Goal: Task Accomplishment & Management: Complete application form

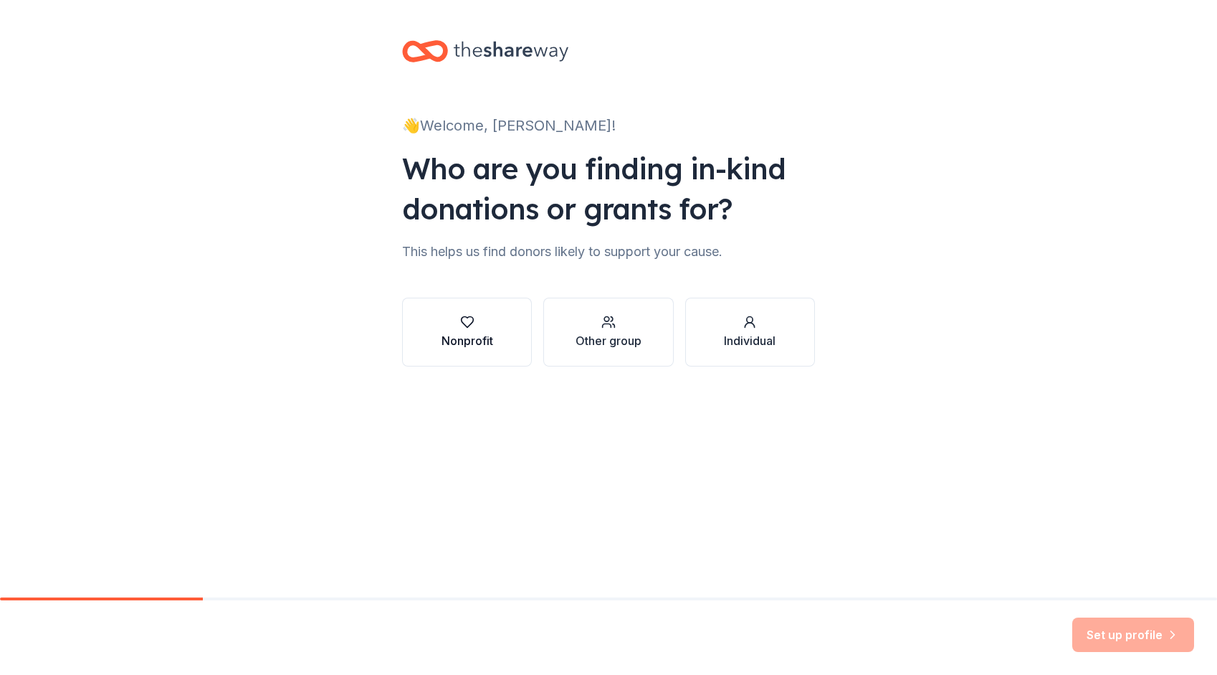
click at [469, 331] on div "Nonprofit" at bounding box center [468, 332] width 52 height 34
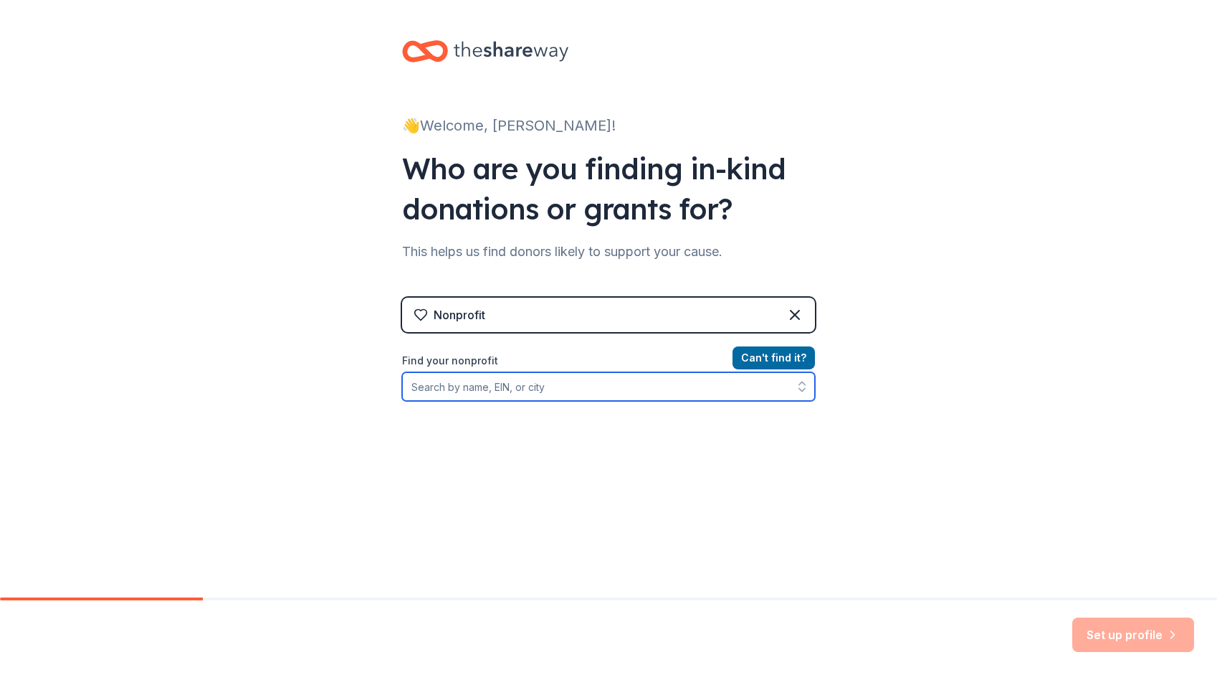
click at [582, 383] on input "Find your nonprofit" at bounding box center [608, 386] width 413 height 29
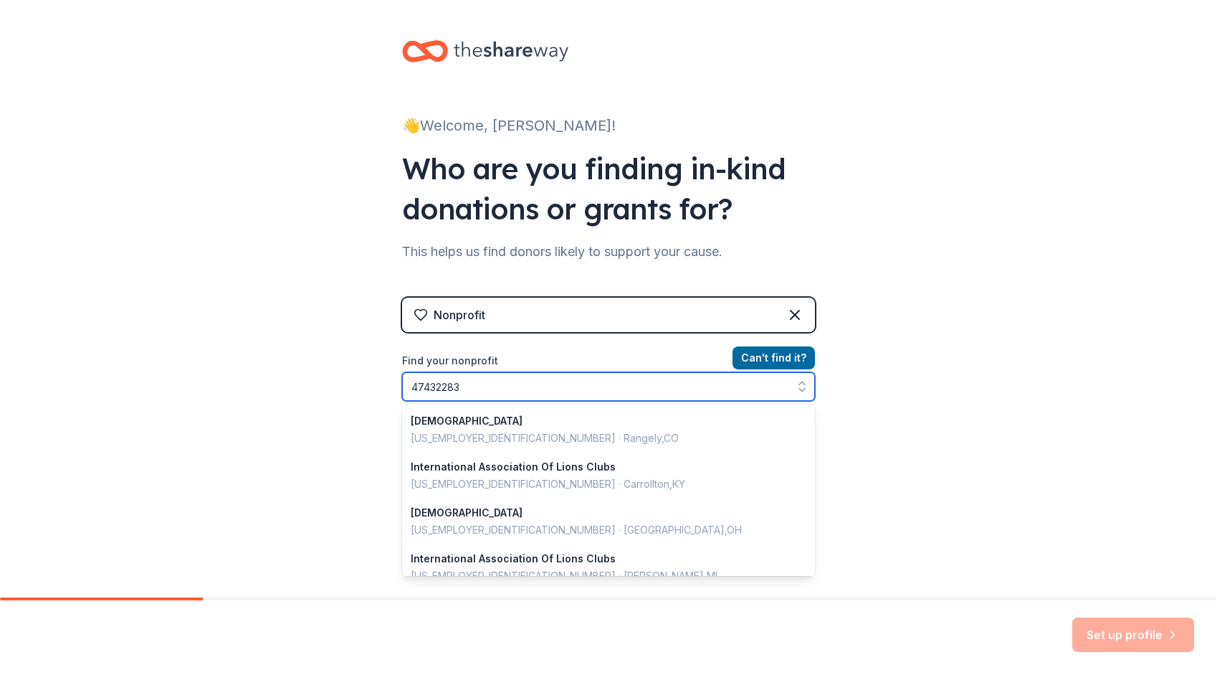
type input "474322836"
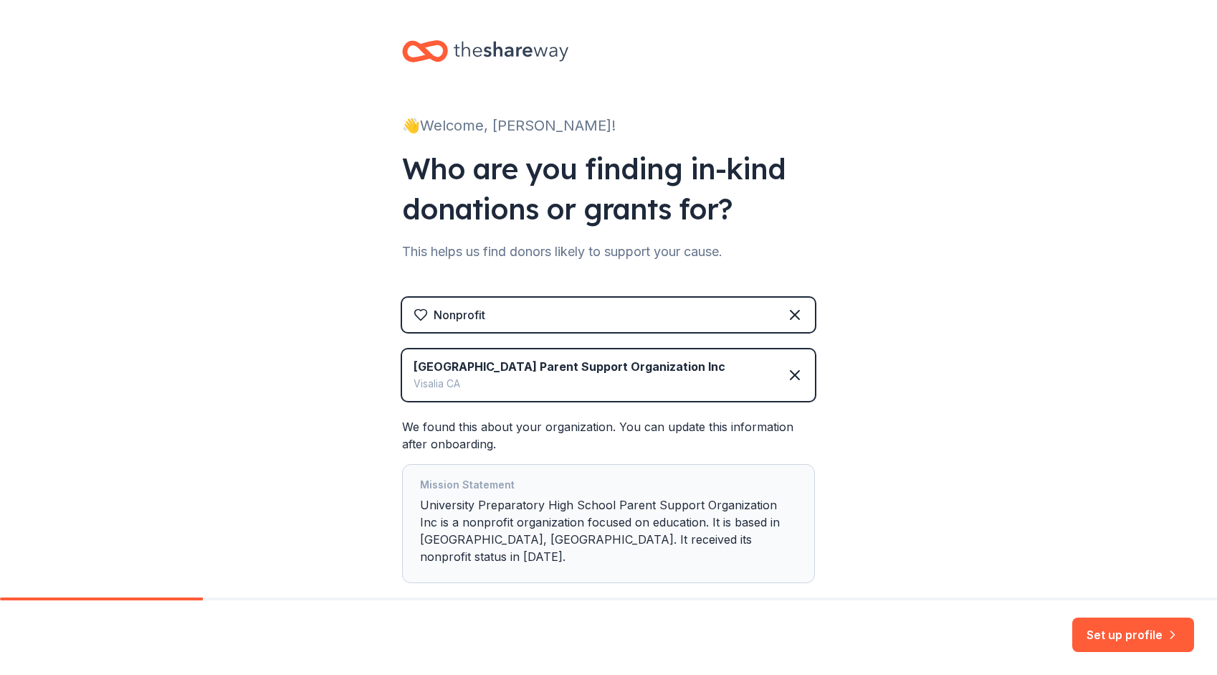
scroll to position [82, 0]
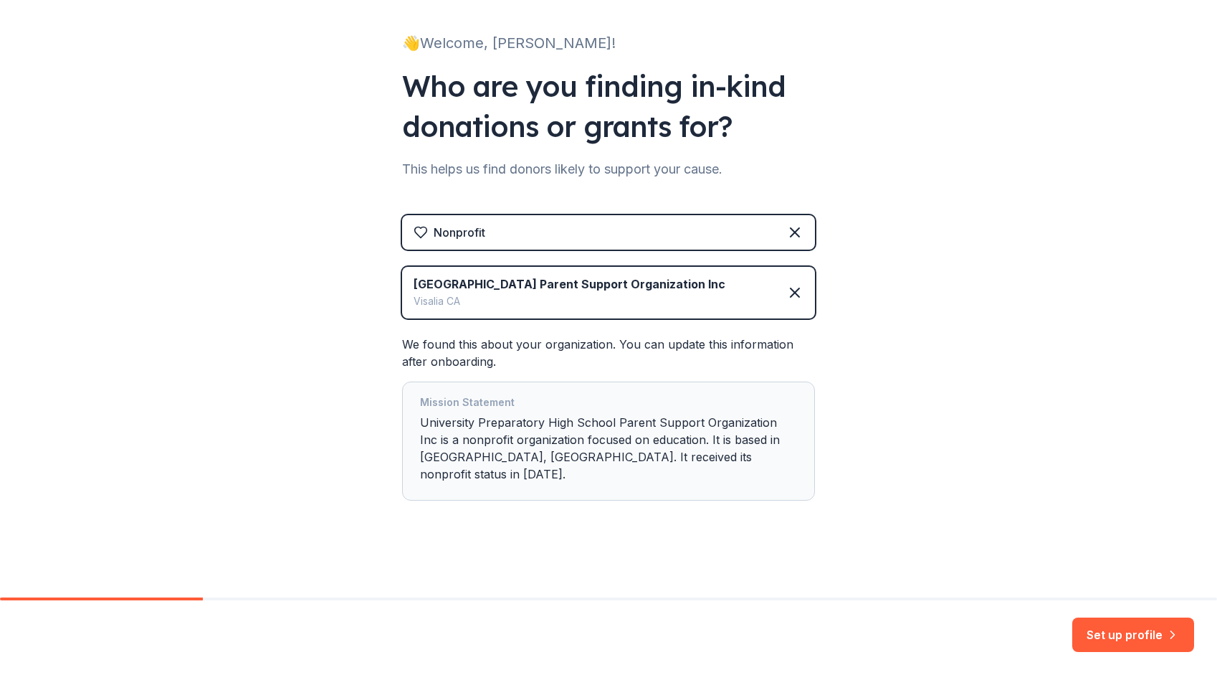
click at [692, 475] on div "[GEOGRAPHIC_DATA] Preparatory High School Parent Support Organization Inc is a …" at bounding box center [608, 441] width 377 height 95
click at [1130, 632] on button "Set up profile" at bounding box center [1134, 634] width 122 height 34
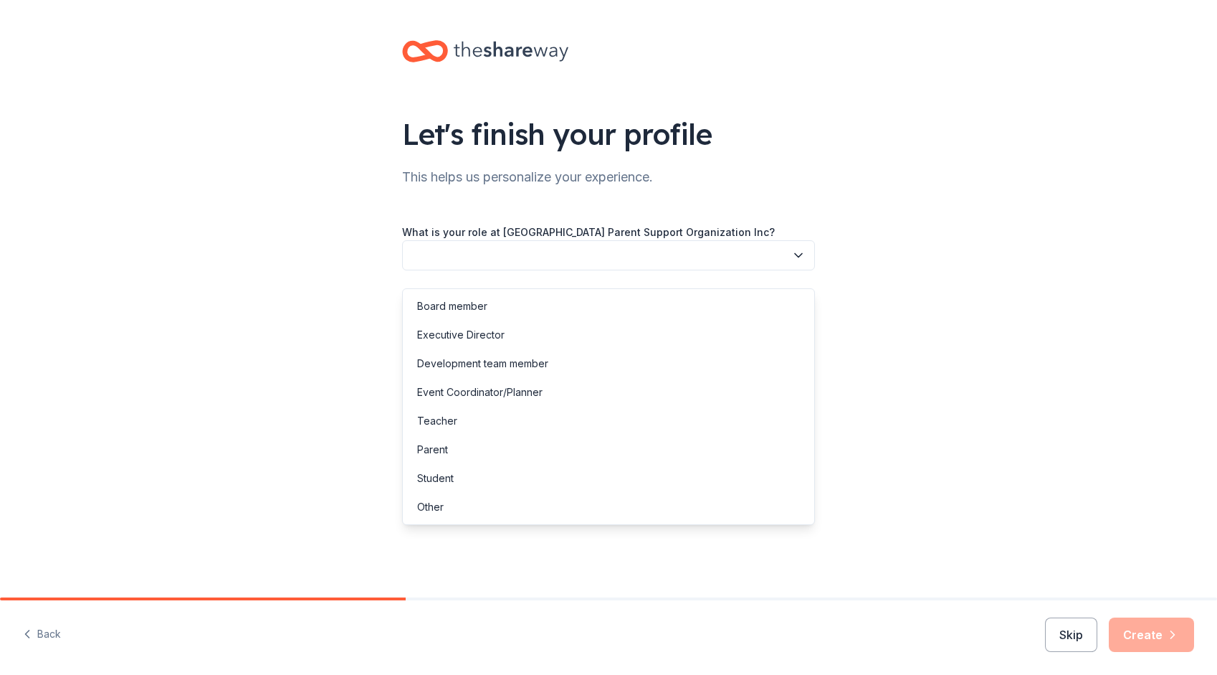
click at [791, 262] on icon "button" at bounding box center [798, 255] width 14 height 14
click at [495, 308] on div "Board member" at bounding box center [609, 306] width 406 height 29
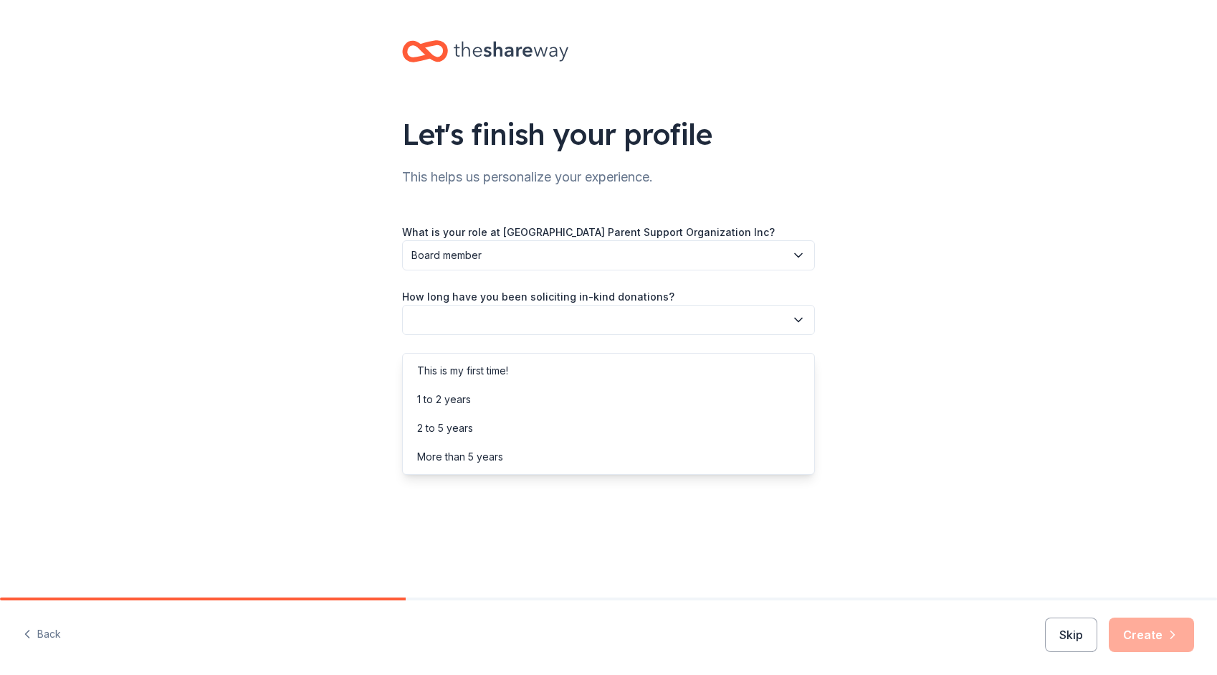
click at [766, 335] on button "button" at bounding box center [608, 320] width 413 height 30
click at [548, 426] on div "2 to 5 years" at bounding box center [609, 428] width 406 height 29
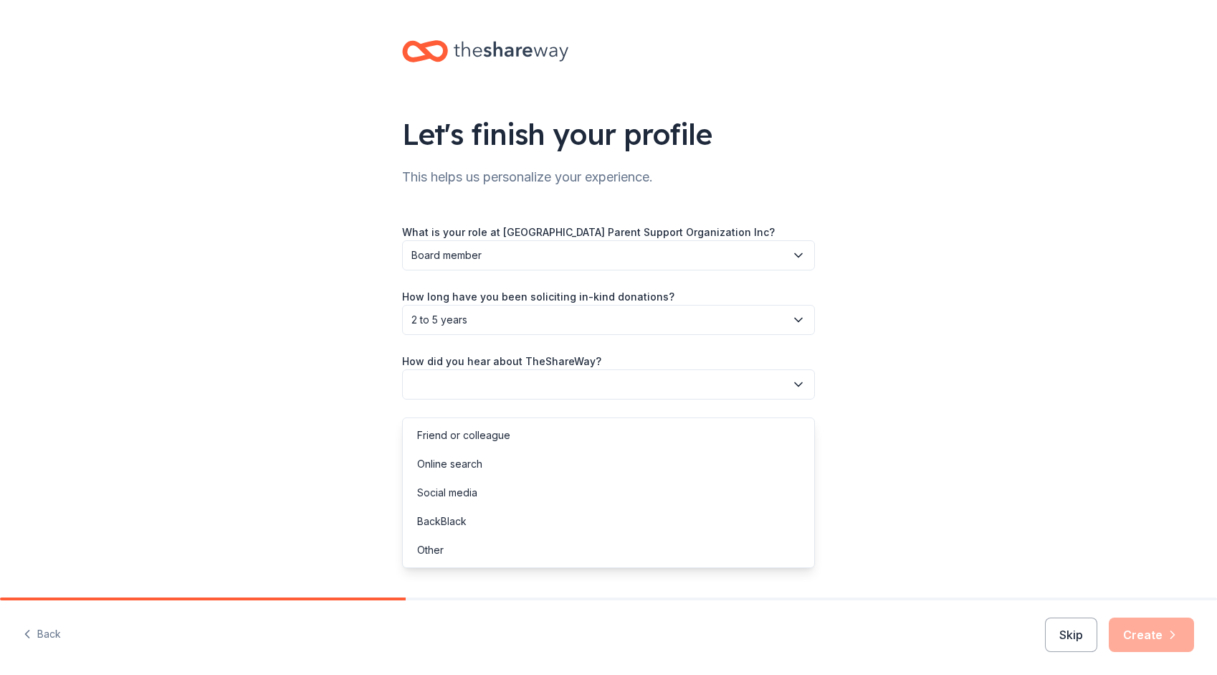
click at [608, 396] on button "button" at bounding box center [608, 384] width 413 height 30
click at [455, 457] on div "Online search" at bounding box center [449, 463] width 65 height 17
click at [1158, 631] on button "Create" at bounding box center [1151, 634] width 85 height 34
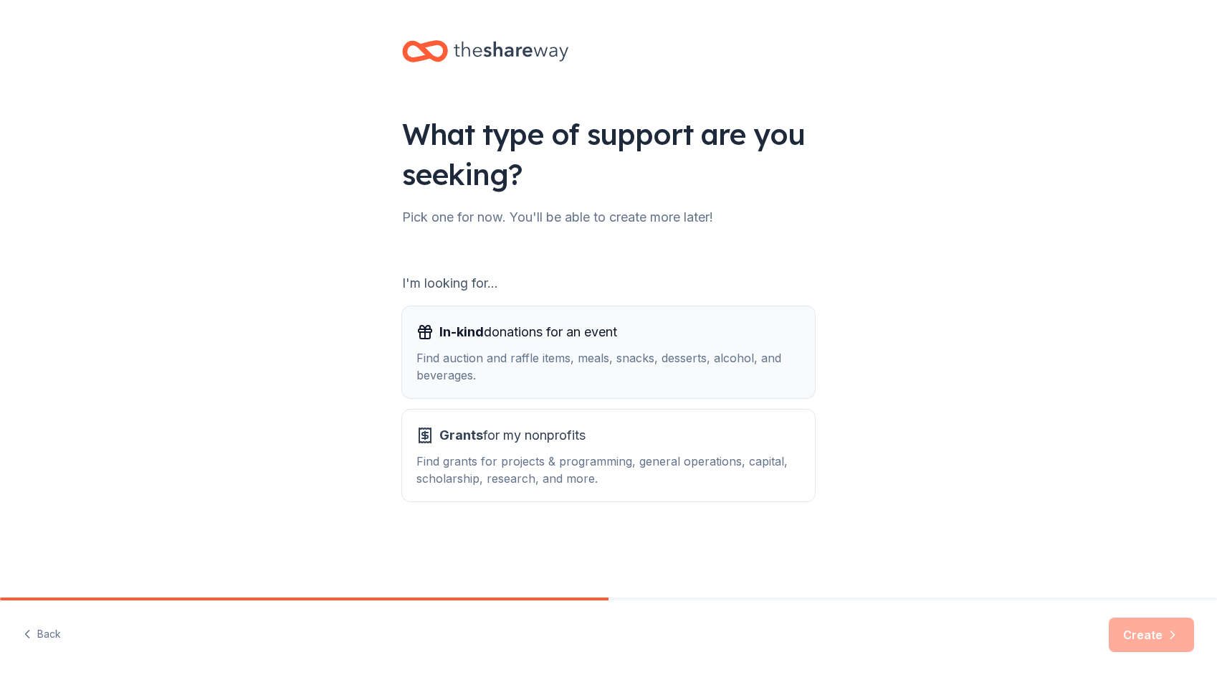
click at [564, 357] on div "Find auction and raffle items, meals, snacks, desserts, alcohol, and beverages." at bounding box center [609, 366] width 384 height 34
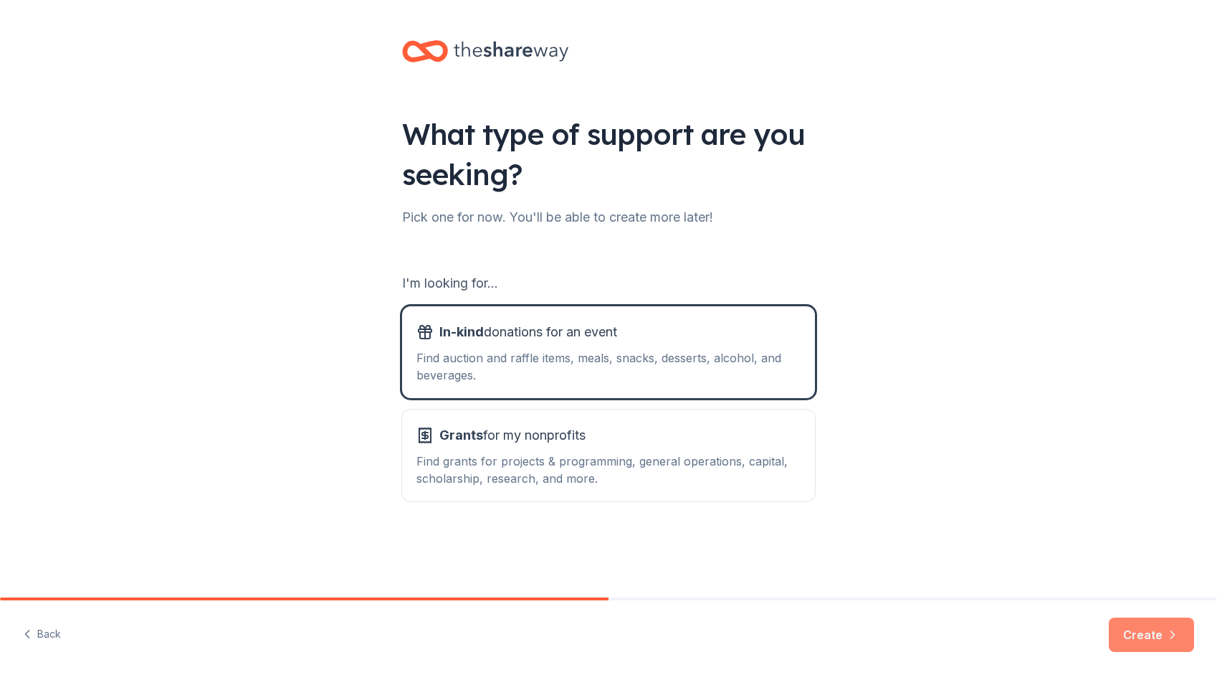
click at [1146, 637] on button "Create" at bounding box center [1151, 634] width 85 height 34
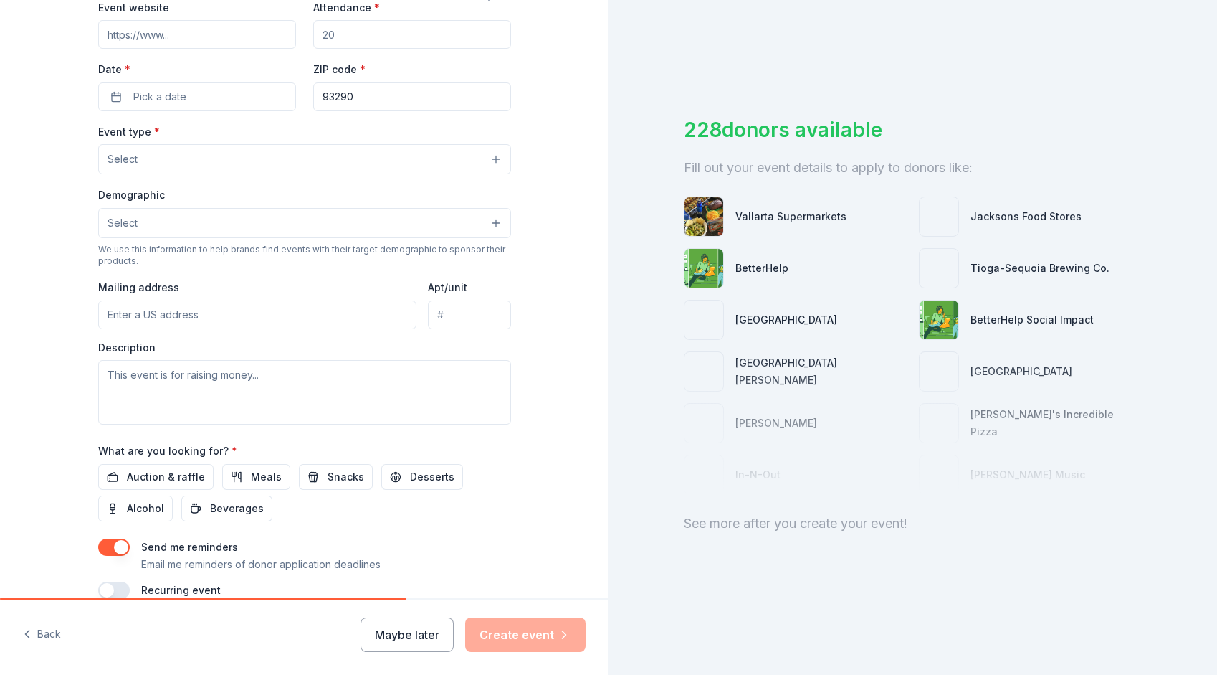
scroll to position [353, 0]
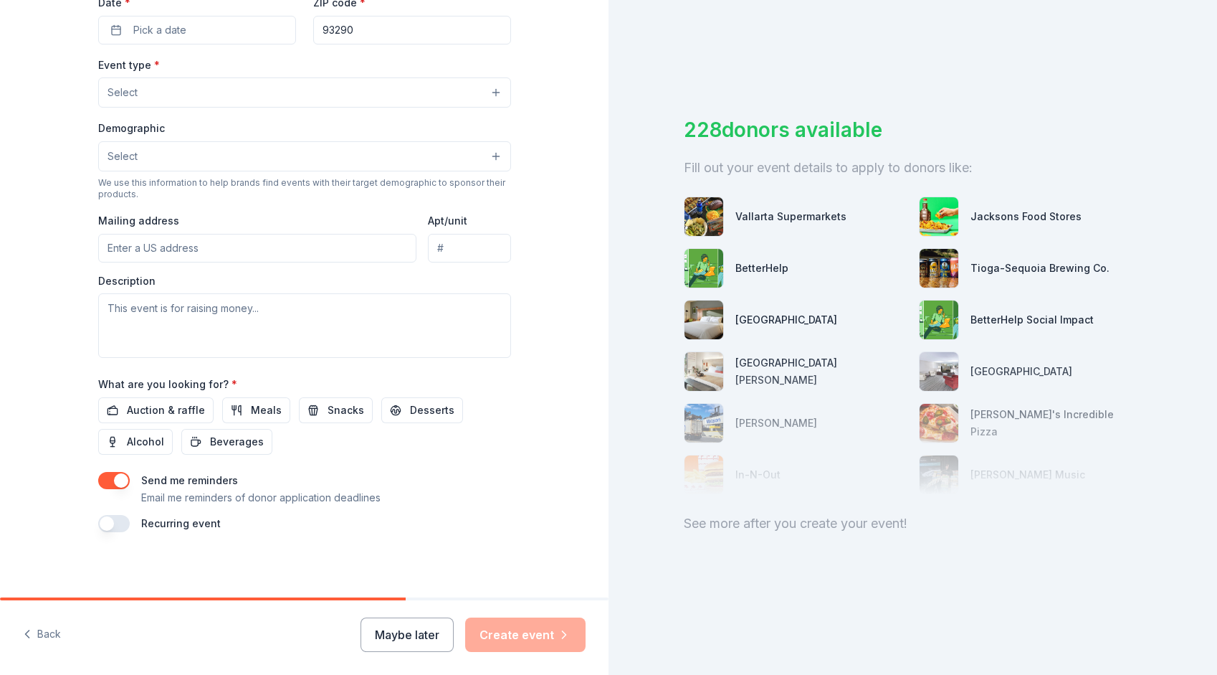
click at [247, 201] on div "Event type * Select Demographic Select We use this information to help brands f…" at bounding box center [304, 207] width 413 height 302
